Goal: Transaction & Acquisition: Purchase product/service

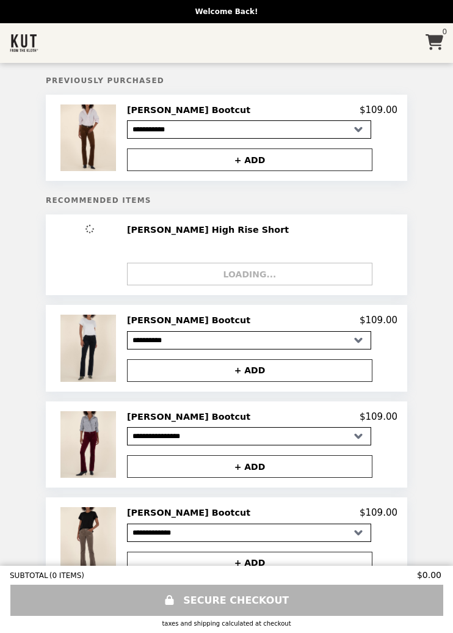
click at [141, 54] on li "Main" at bounding box center [210, 43] width 416 height 40
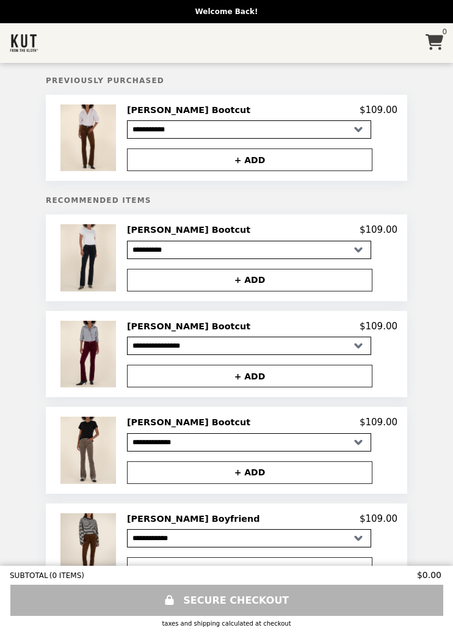
click at [435, 49] on icon "Main" at bounding box center [435, 42] width 18 height 16
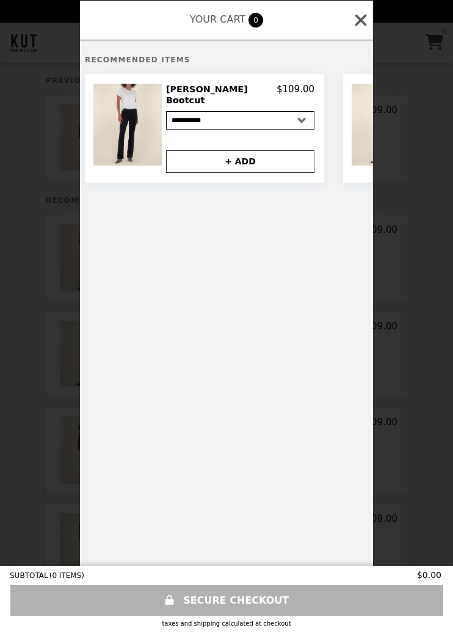
click at [358, 19] on icon at bounding box center [361, 20] width 18 height 18
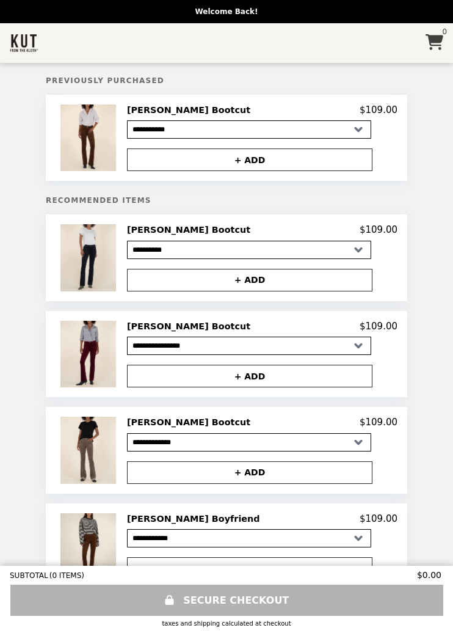
click at [22, 44] on img "Main" at bounding box center [24, 43] width 29 height 25
